Goal: Task Accomplishment & Management: Use online tool/utility

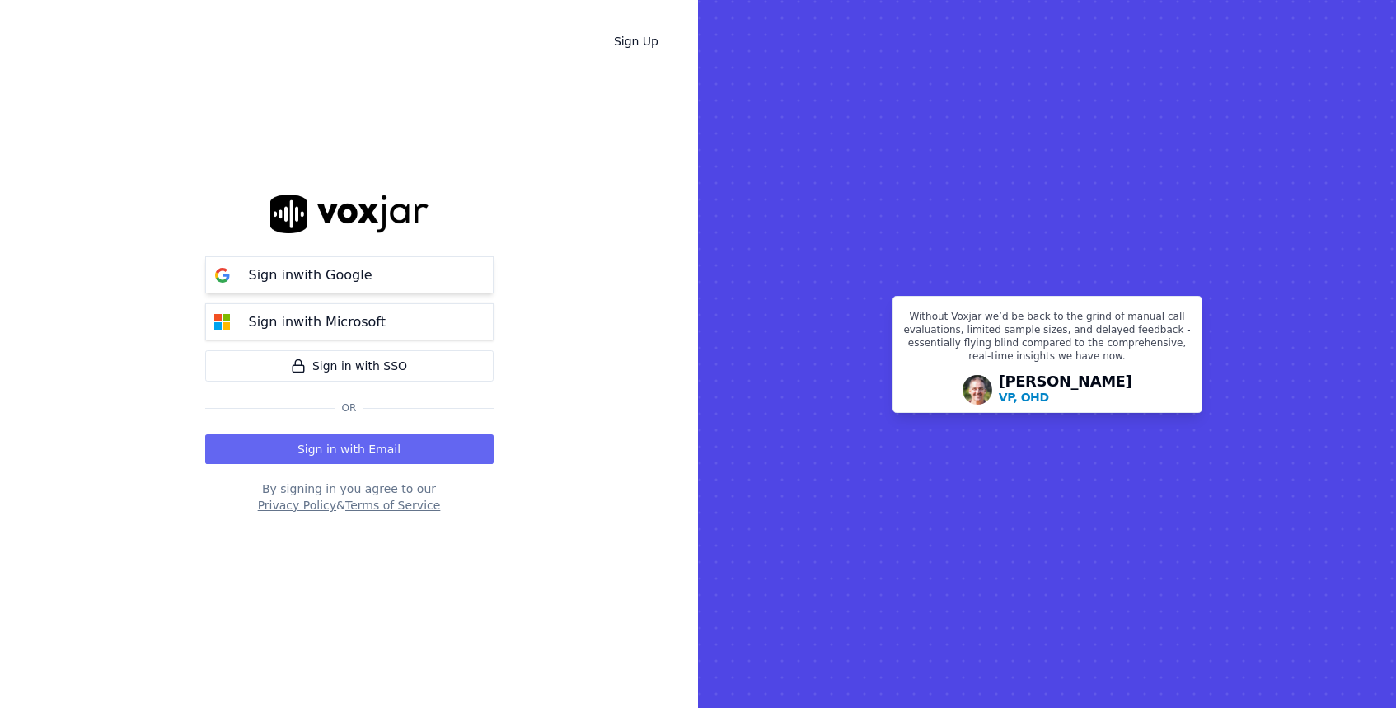
click at [409, 284] on button "Sign in with Google" at bounding box center [349, 274] width 289 height 37
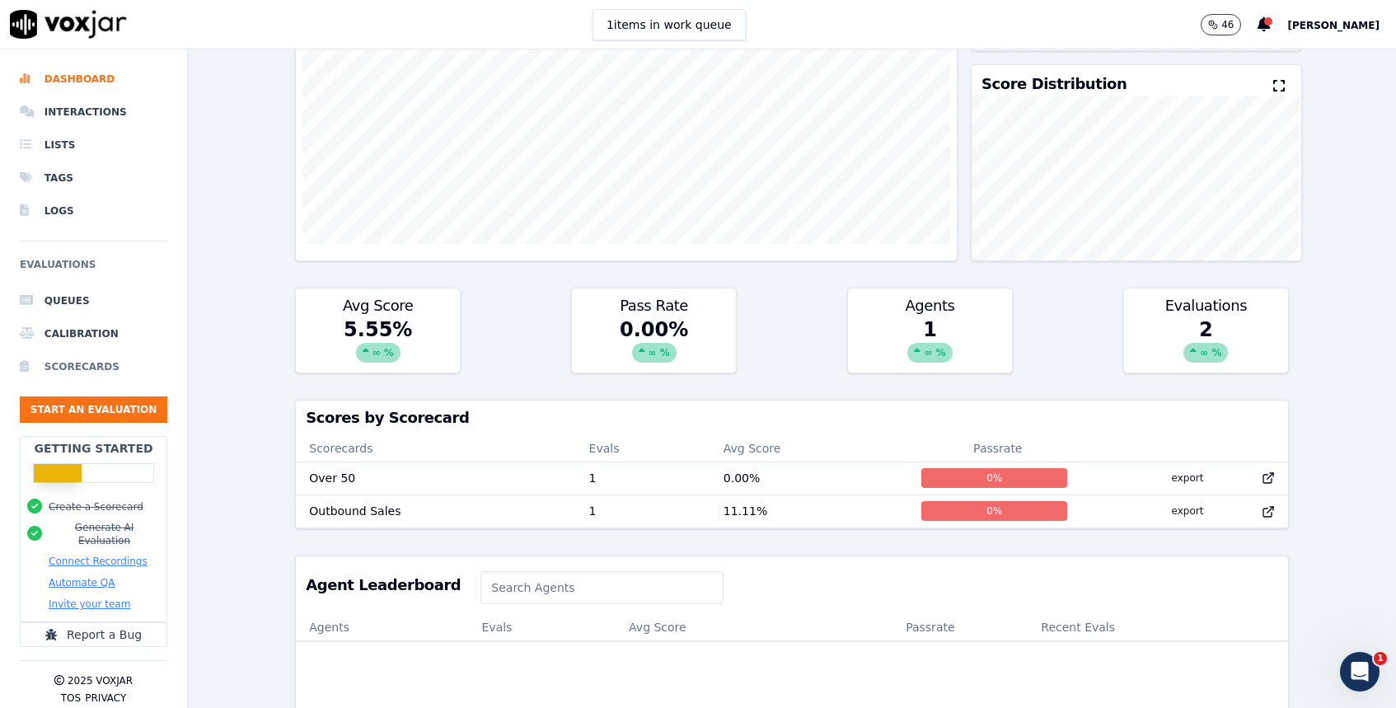
click at [88, 364] on li "Scorecards" at bounding box center [94, 366] width 148 height 33
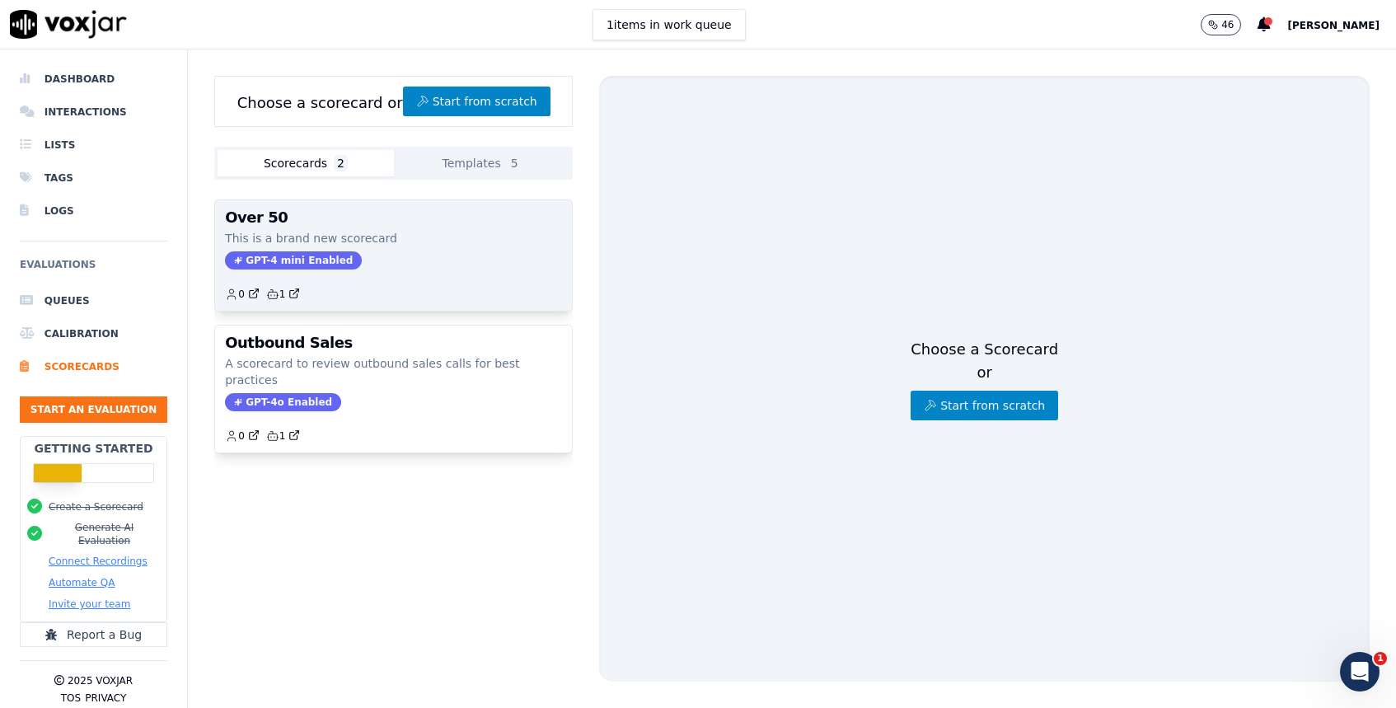
click at [438, 226] on div "Over 50 This is a brand new scorecard GPT-4 mini Enabled 0 1" at bounding box center [393, 255] width 357 height 110
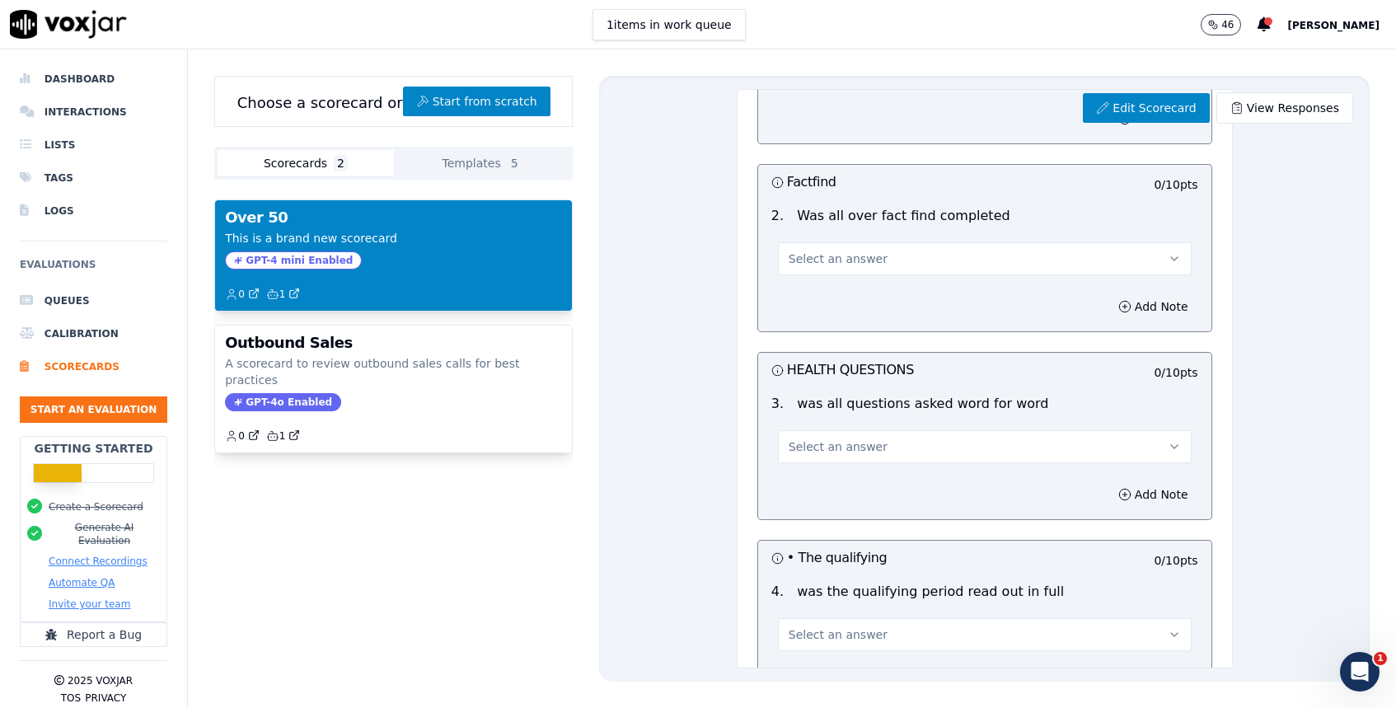
scroll to position [257, 0]
click at [958, 255] on button "Select an answer" at bounding box center [985, 257] width 414 height 33
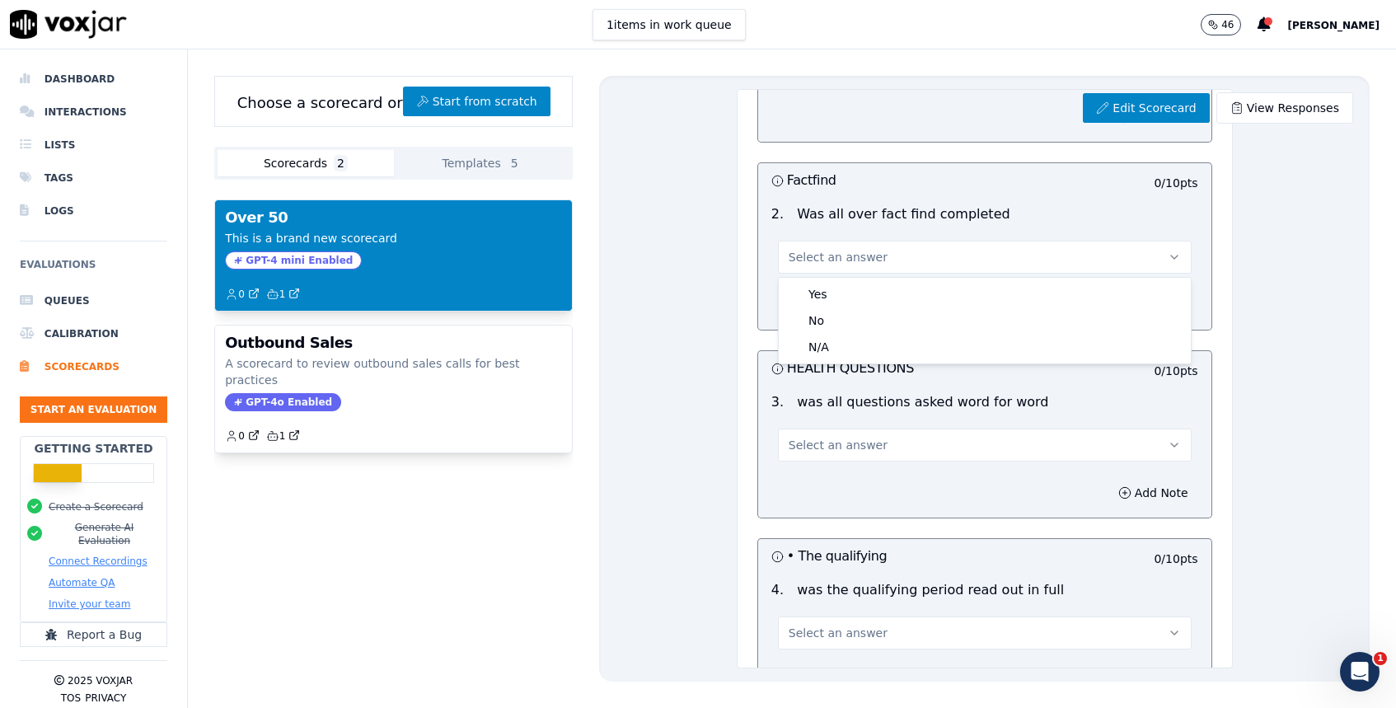
click at [707, 284] on div "Edit Scorecard View Responses Over 50 Scorecard This is a brand new scorecard U…" at bounding box center [984, 379] width 771 height 606
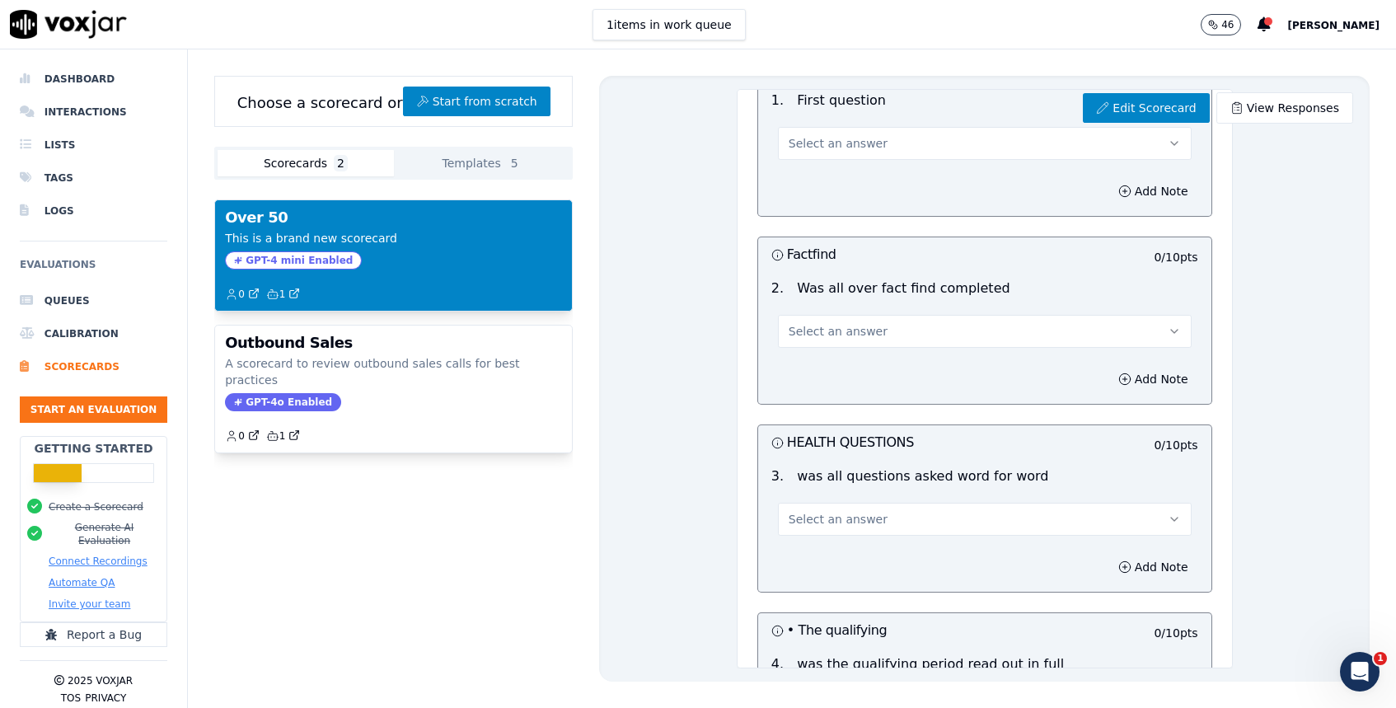
scroll to position [0, 0]
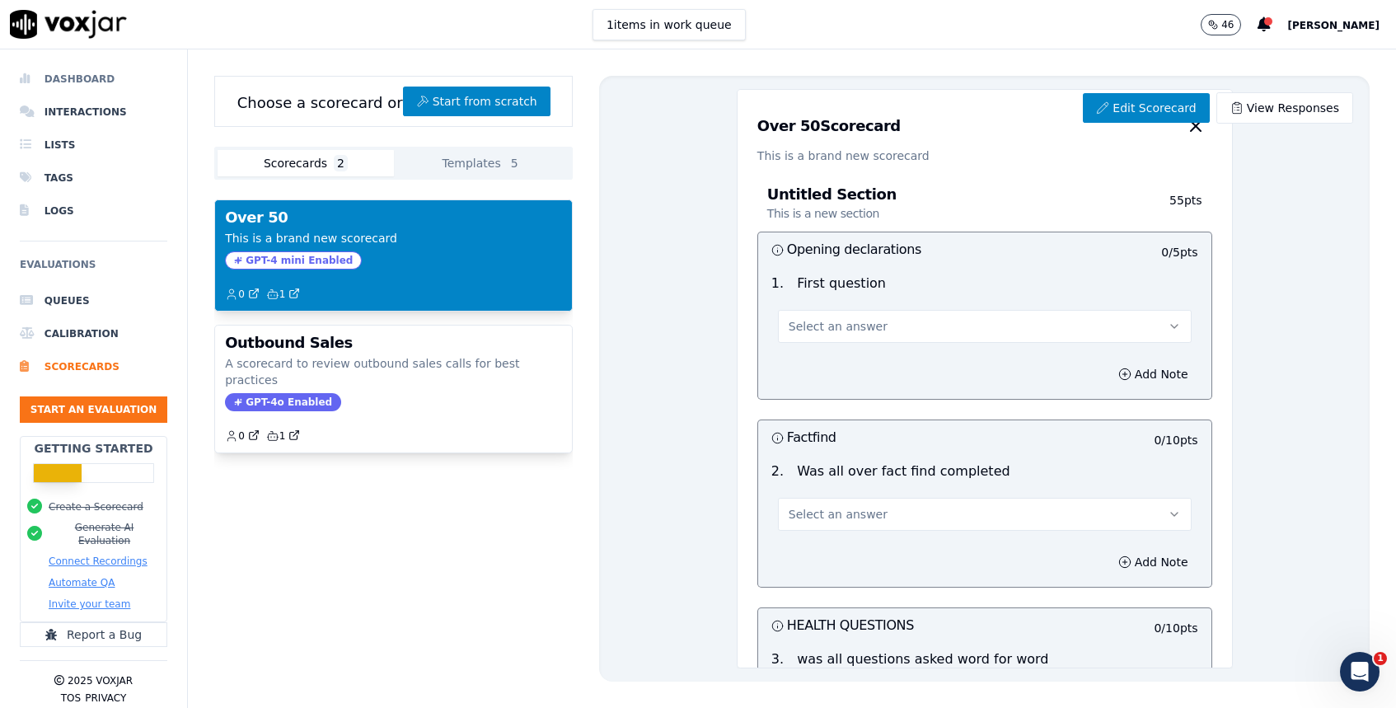
click at [87, 75] on li "Dashboard" at bounding box center [94, 79] width 148 height 33
